Goal: Navigation & Orientation: Find specific page/section

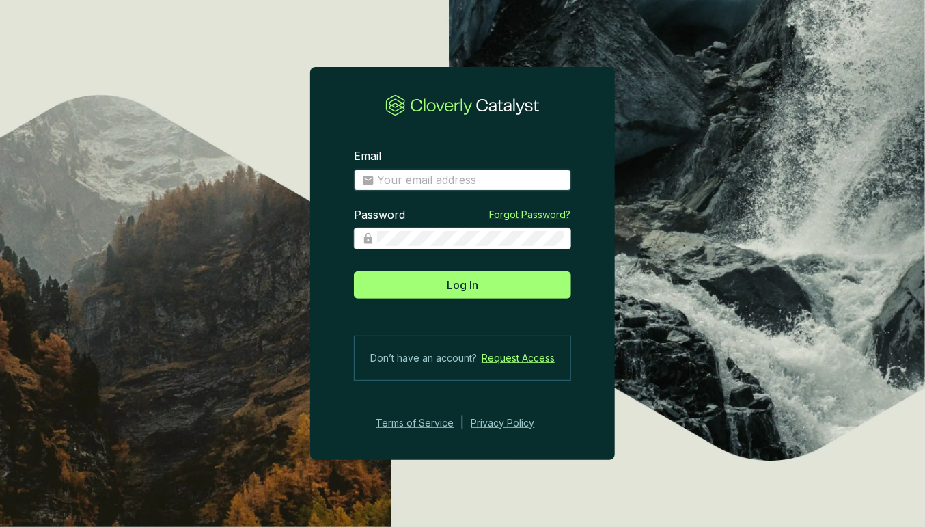
click at [443, 174] on input "Email" at bounding box center [470, 180] width 186 height 15
type input "[PERSON_NAME][EMAIL_ADDRESS][DOMAIN_NAME]"
click at [490, 301] on section "Email [EMAIL_ADDRESS][DOMAIN_NAME] Enter your email address Password Forgot Pas…" at bounding box center [462, 290] width 305 height 326
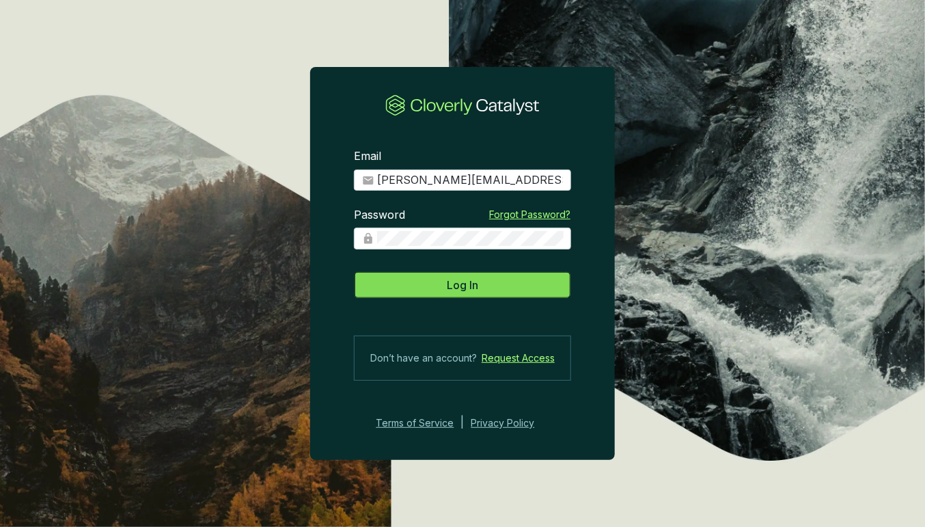
click at [490, 292] on button "Log In" at bounding box center [462, 284] width 217 height 27
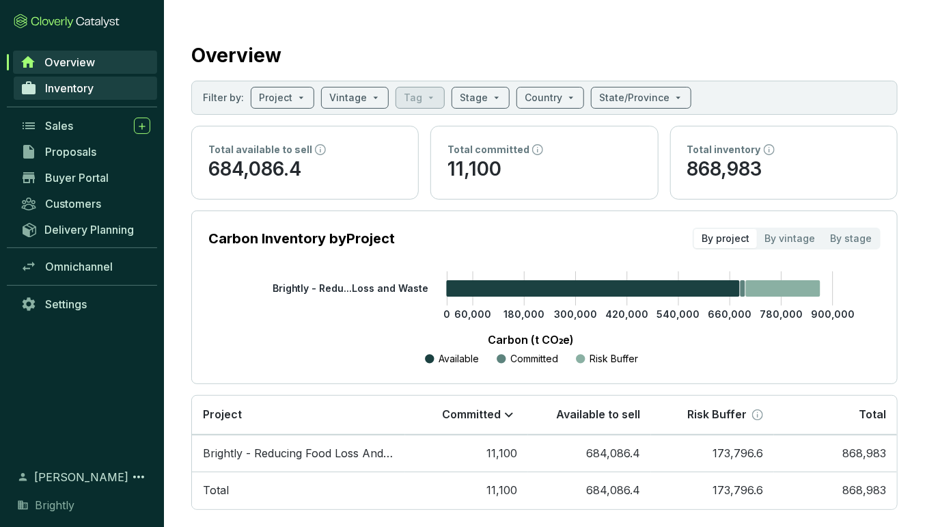
click at [81, 90] on span "Inventory" at bounding box center [69, 88] width 49 height 14
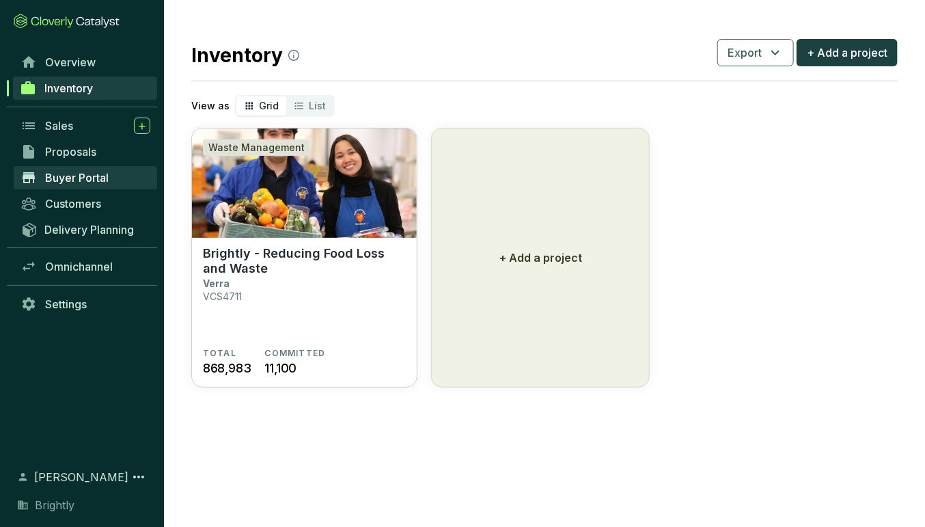
click at [90, 173] on span "Buyer Portal" at bounding box center [77, 178] width 64 height 14
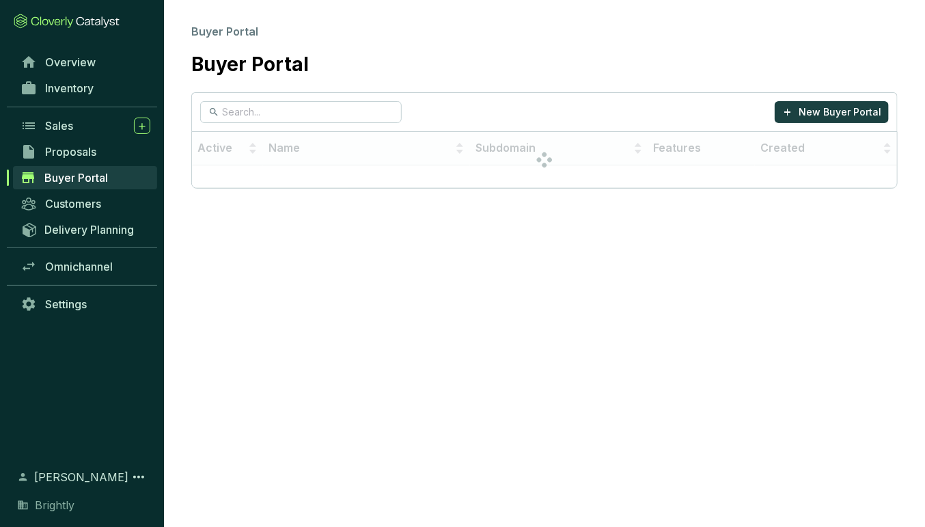
click at [90, 173] on span "Buyer Portal" at bounding box center [76, 178] width 64 height 14
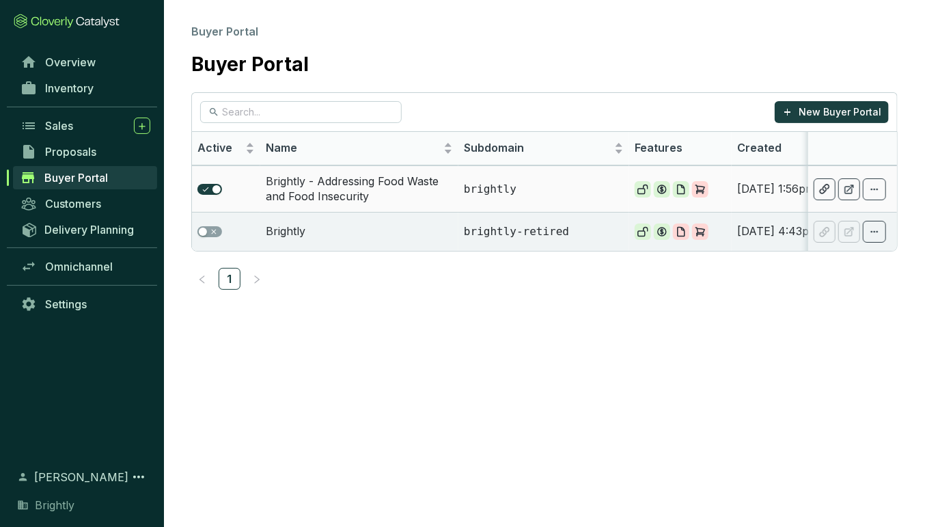
click at [344, 181] on td "Brightly - Addressing Food Waste and Food Insecurity" at bounding box center [359, 188] width 198 height 46
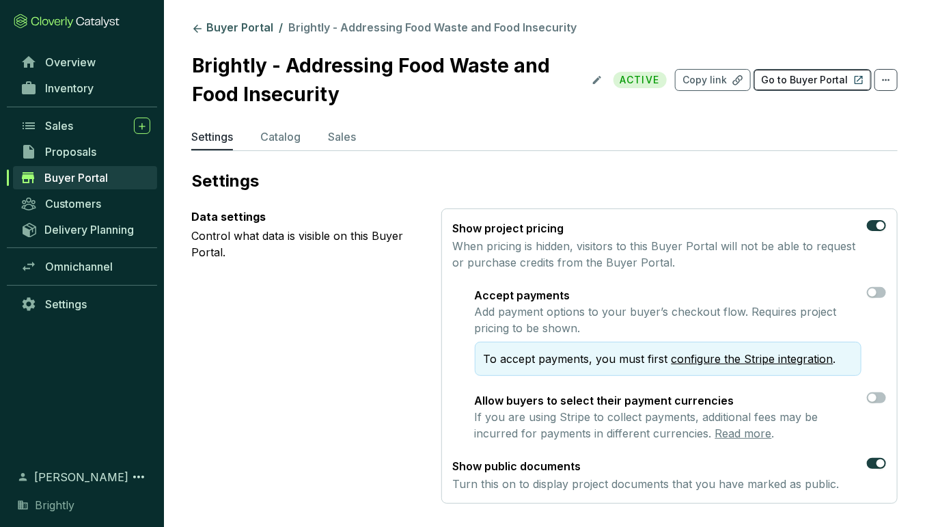
click at [803, 79] on p "Go to Buyer Portal" at bounding box center [804, 80] width 87 height 14
